Goal: Information Seeking & Learning: Learn about a topic

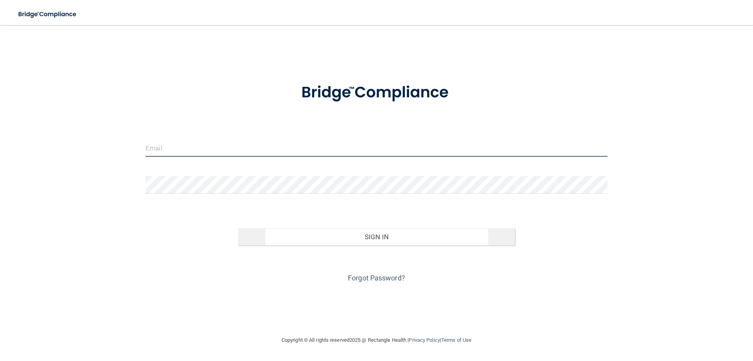
type input "[EMAIL_ADDRESS][DOMAIN_NAME]"
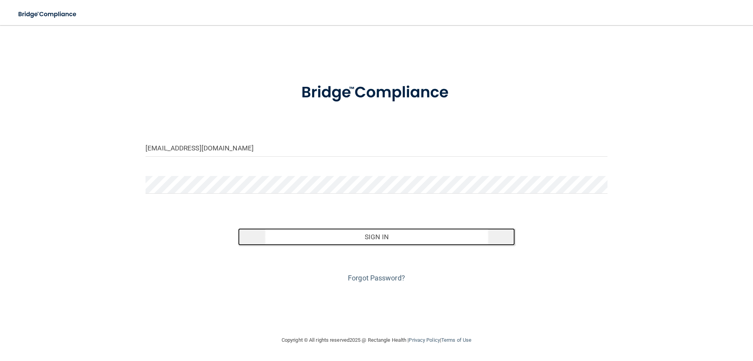
click at [379, 233] on button "Sign In" at bounding box center [376, 236] width 277 height 17
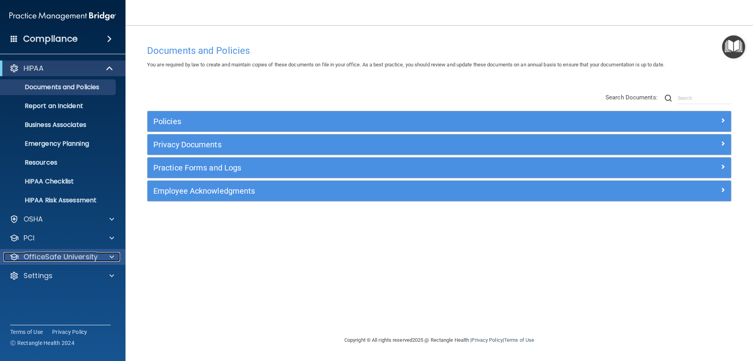
click at [106, 256] on div at bounding box center [111, 256] width 20 height 9
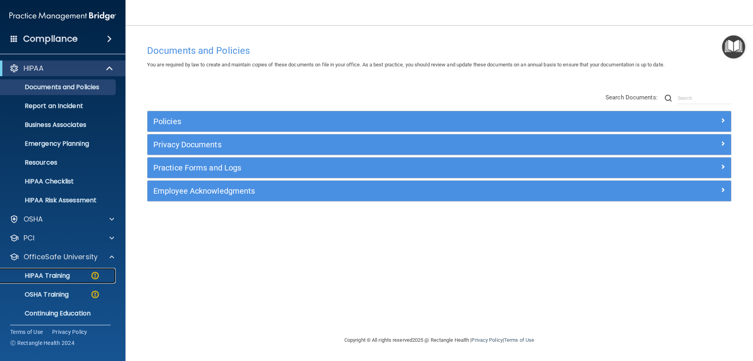
click at [72, 272] on div "HIPAA Training" at bounding box center [58, 276] width 107 height 8
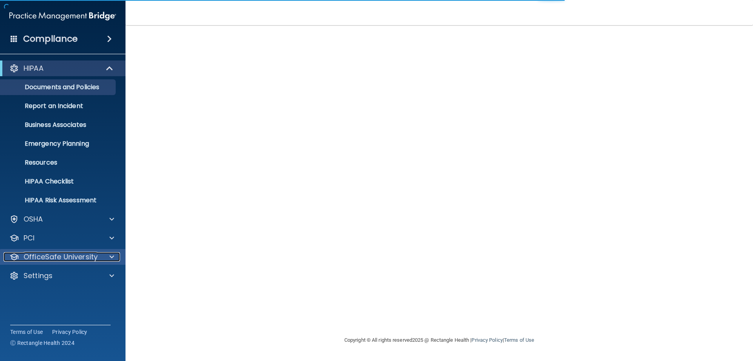
click at [95, 258] on p "OfficeSafe University" at bounding box center [61, 256] width 74 height 9
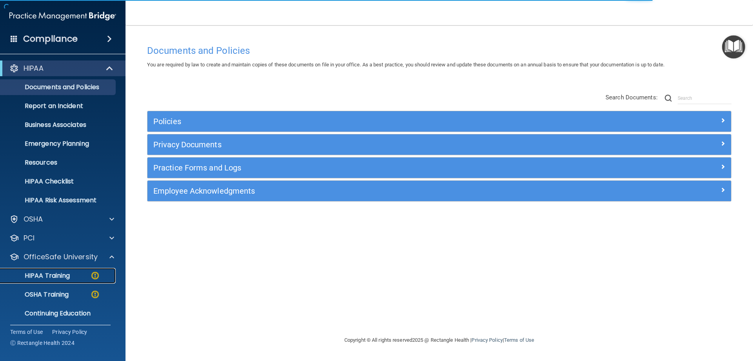
click at [67, 273] on p "HIPAA Training" at bounding box center [37, 276] width 65 height 8
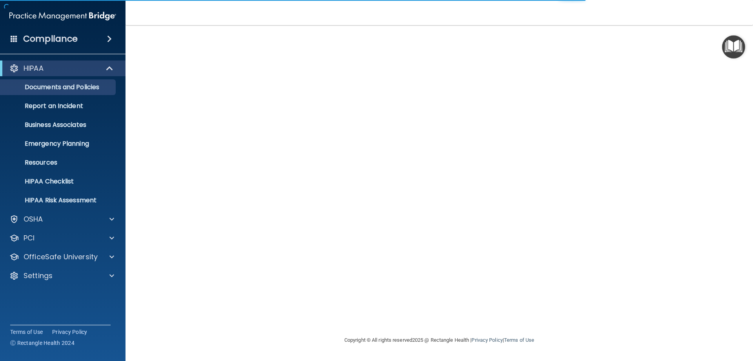
click at [52, 36] on h4 "Compliance" at bounding box center [50, 38] width 55 height 11
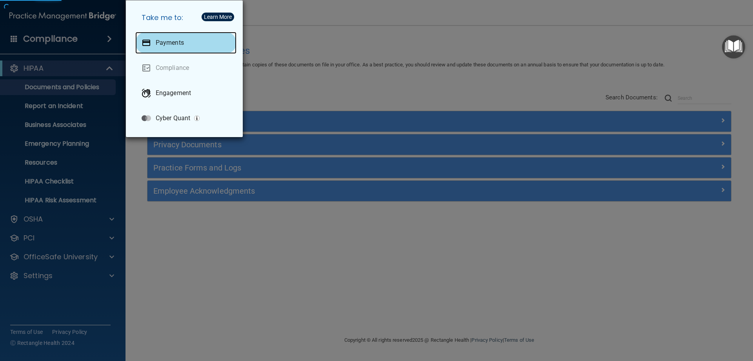
click at [174, 39] on p "Payments" at bounding box center [170, 43] width 28 height 8
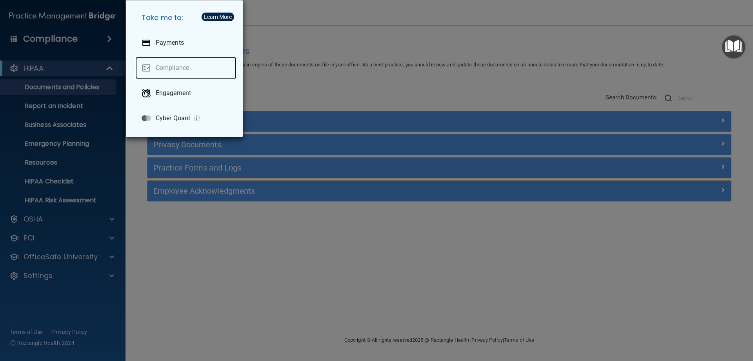
click at [186, 67] on link "Compliance" at bounding box center [185, 68] width 101 height 22
click at [297, 223] on div "Take me to: Payments Compliance Engagement Cyber Quant" at bounding box center [376, 180] width 753 height 361
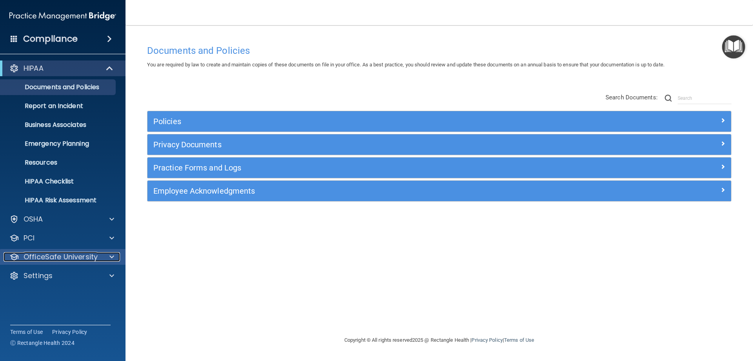
click at [82, 252] on p "OfficeSafe University" at bounding box center [61, 256] width 74 height 9
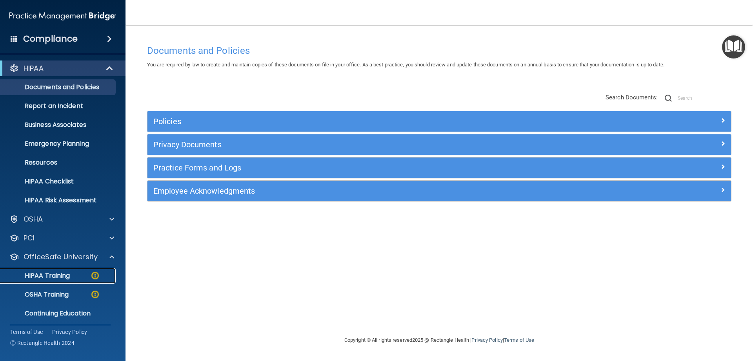
click at [79, 272] on div "HIPAA Training" at bounding box center [58, 276] width 107 height 8
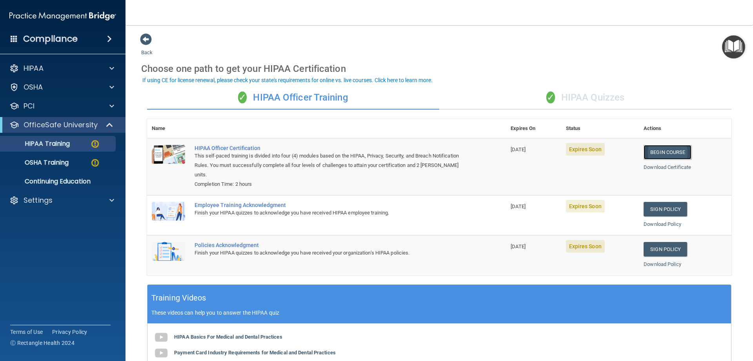
click at [665, 153] on link "Begin Course" at bounding box center [668, 152] width 48 height 15
click at [53, 183] on p "Continuing Education" at bounding box center [58, 181] width 107 height 8
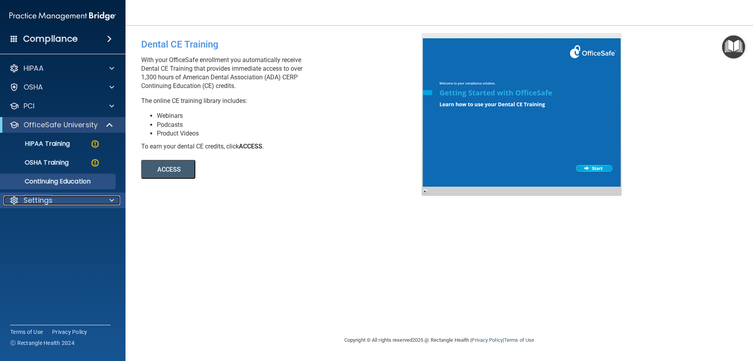
click at [100, 196] on div "Settings" at bounding box center [52, 199] width 97 height 9
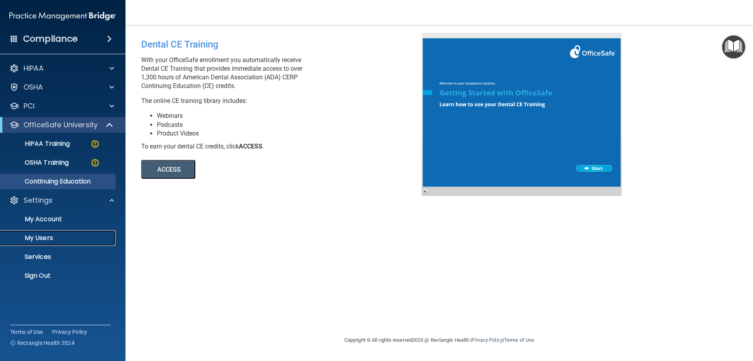
click at [46, 237] on p "My Users" at bounding box center [58, 238] width 107 height 8
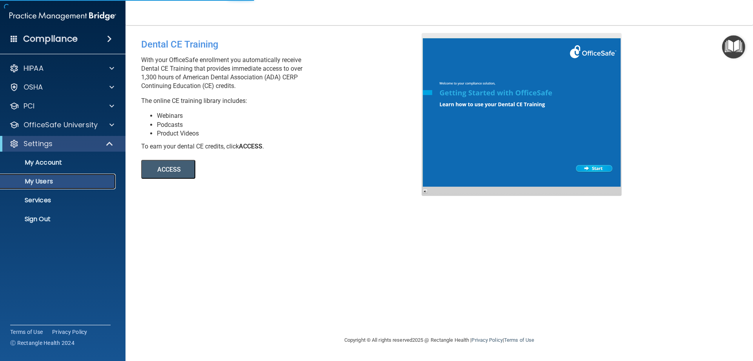
select select "20"
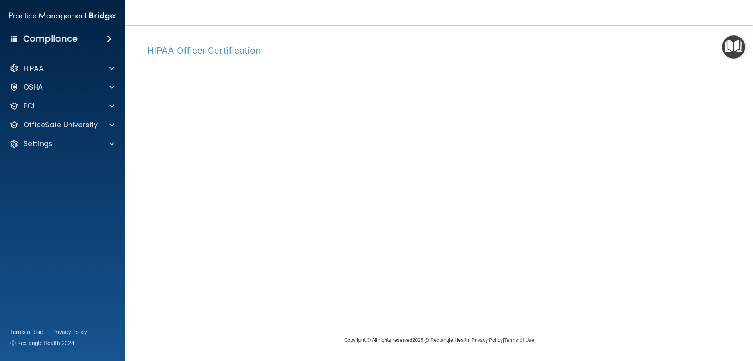
click at [315, 337] on div "Copyright © All rights reserved 2025 @ Rectangle Health | Privacy Policy | Term…" at bounding box center [439, 339] width 286 height 25
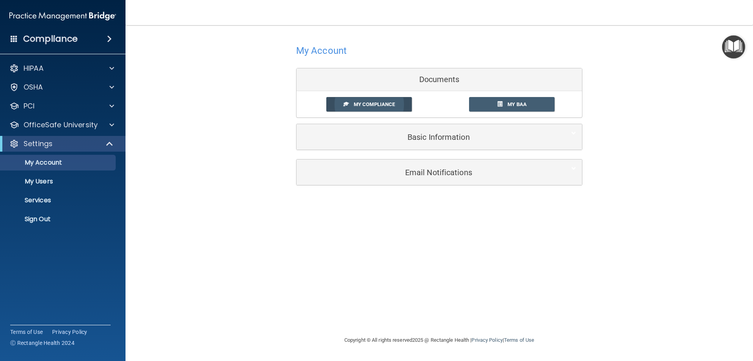
click at [382, 103] on span "My Compliance" at bounding box center [374, 104] width 41 height 6
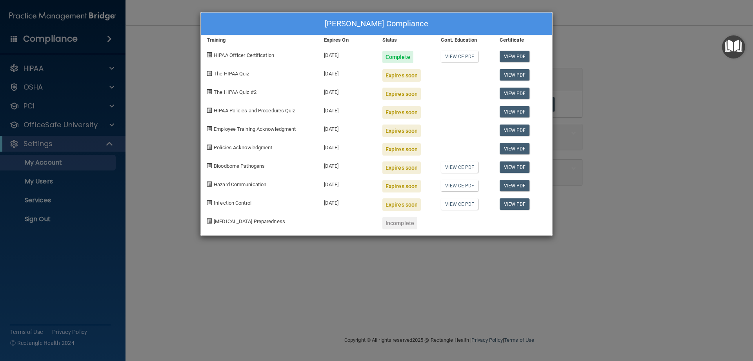
click at [232, 267] on div "Brenda Hermanson's Compliance Training Expires On Status Cont. Education Certif…" at bounding box center [376, 180] width 753 height 361
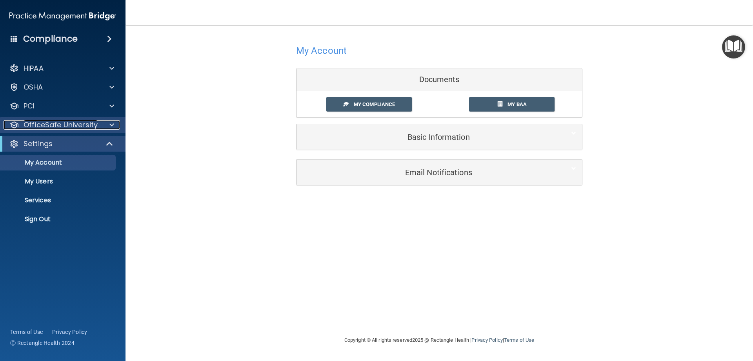
click at [95, 126] on p "OfficeSafe University" at bounding box center [61, 124] width 74 height 9
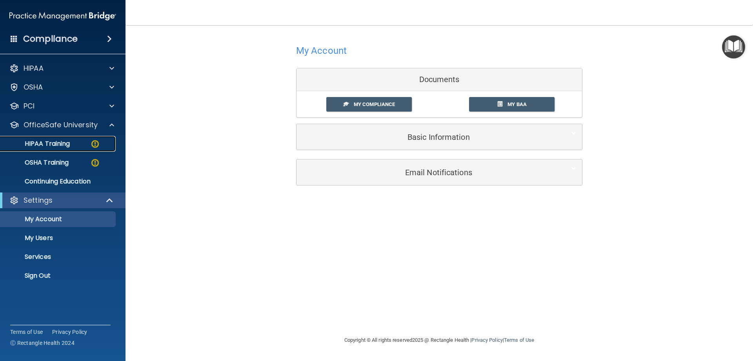
click at [57, 146] on p "HIPAA Training" at bounding box center [37, 144] width 65 height 8
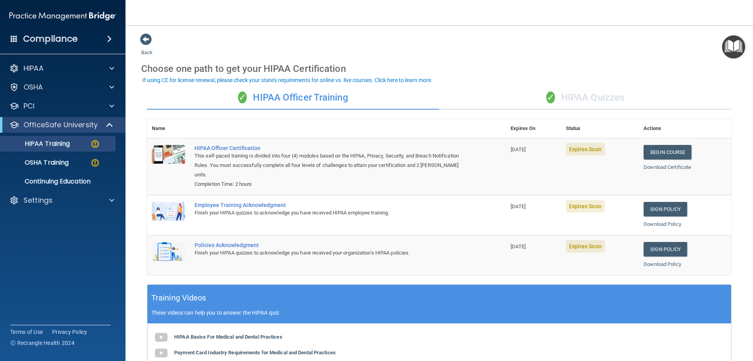
click at [34, 14] on img at bounding box center [62, 16] width 107 height 16
click at [37, 20] on img at bounding box center [62, 16] width 107 height 16
click at [107, 40] on span at bounding box center [109, 38] width 5 height 9
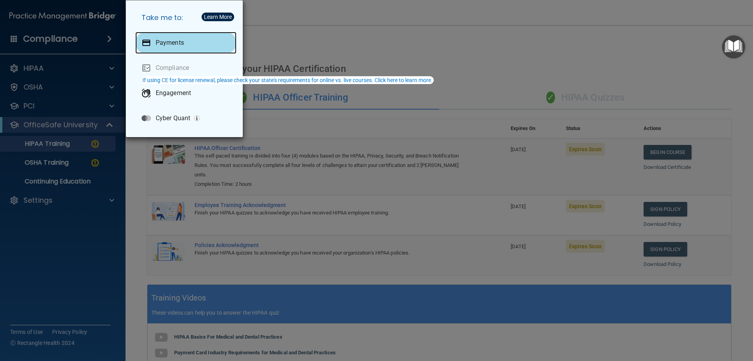
click at [157, 44] on p "Payments" at bounding box center [170, 43] width 28 height 8
click at [37, 38] on div "Take me to: Payments Compliance Engagement Cyber Quant" at bounding box center [376, 180] width 753 height 361
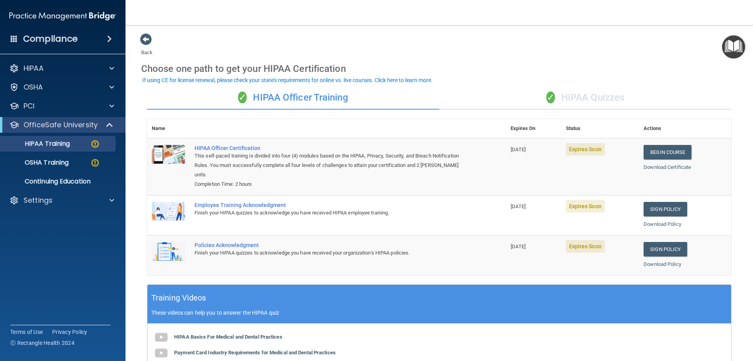
click at [72, 39] on h4 "Compliance" at bounding box center [50, 38] width 55 height 11
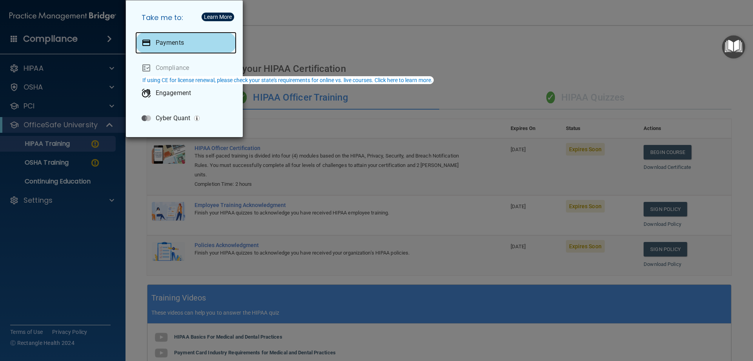
click at [146, 38] on div at bounding box center [146, 42] width 9 height 9
